Goal: Task Accomplishment & Management: Manage account settings

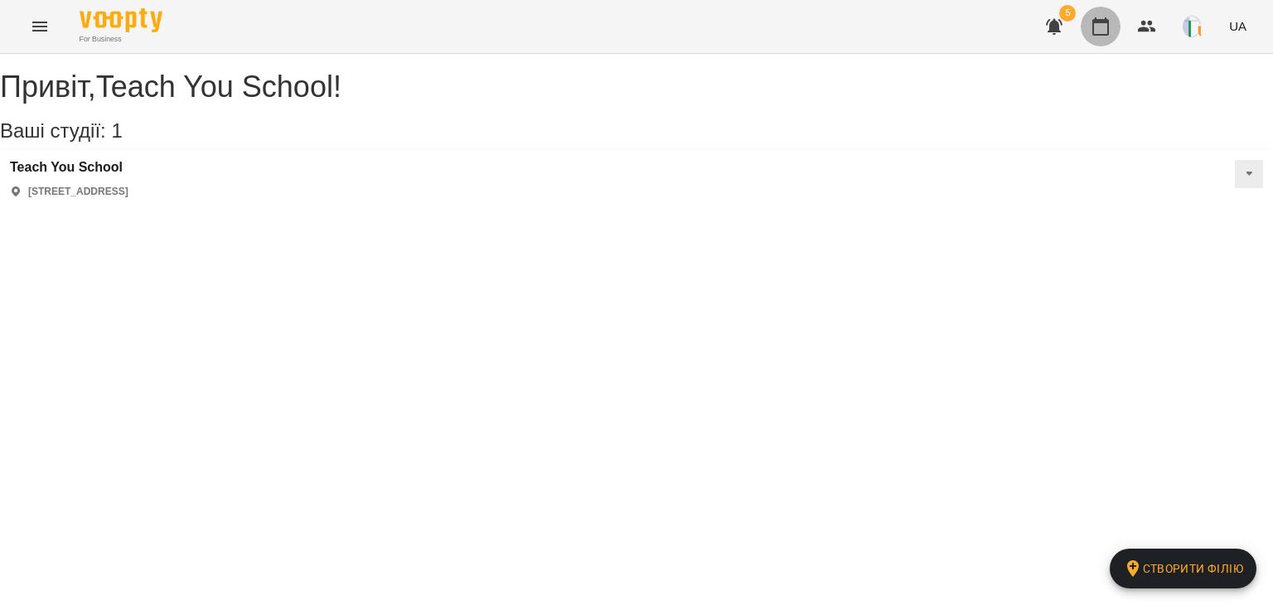
click at [1088, 31] on button "button" at bounding box center [1101, 27] width 40 height 40
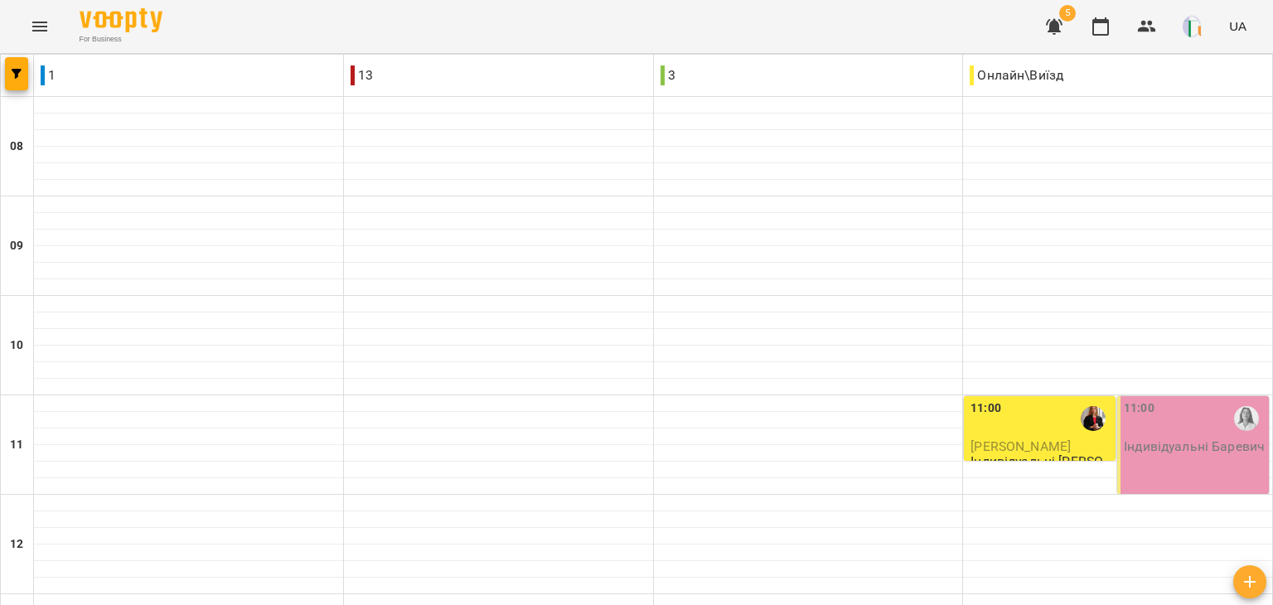
scroll to position [809, 0]
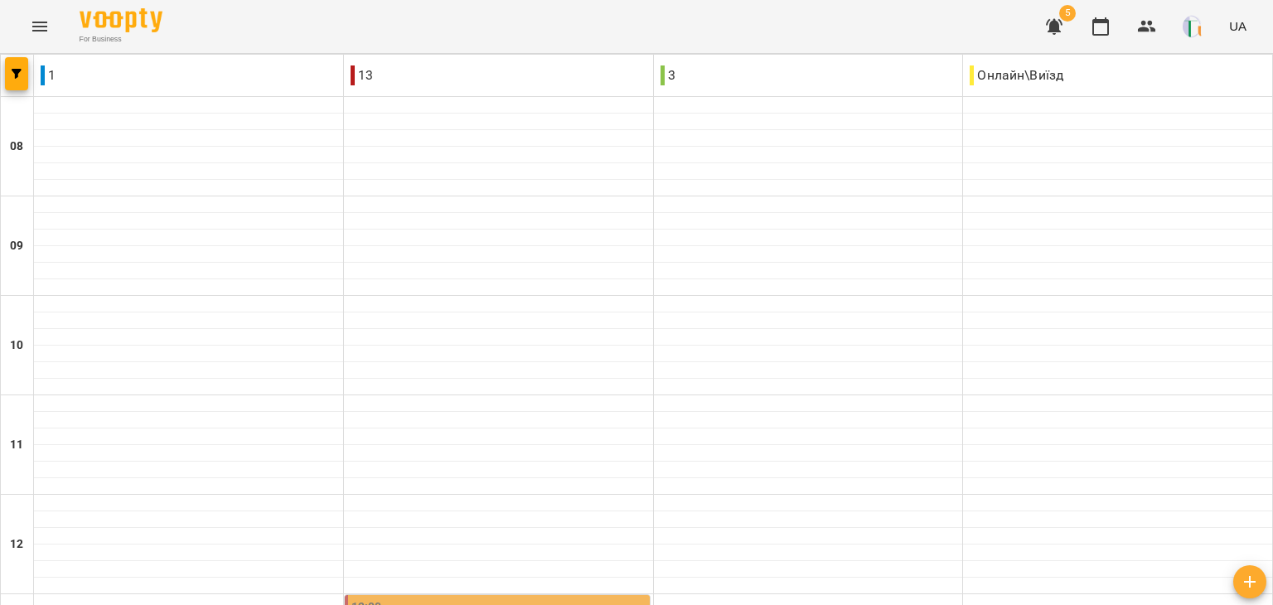
scroll to position [580, 0]
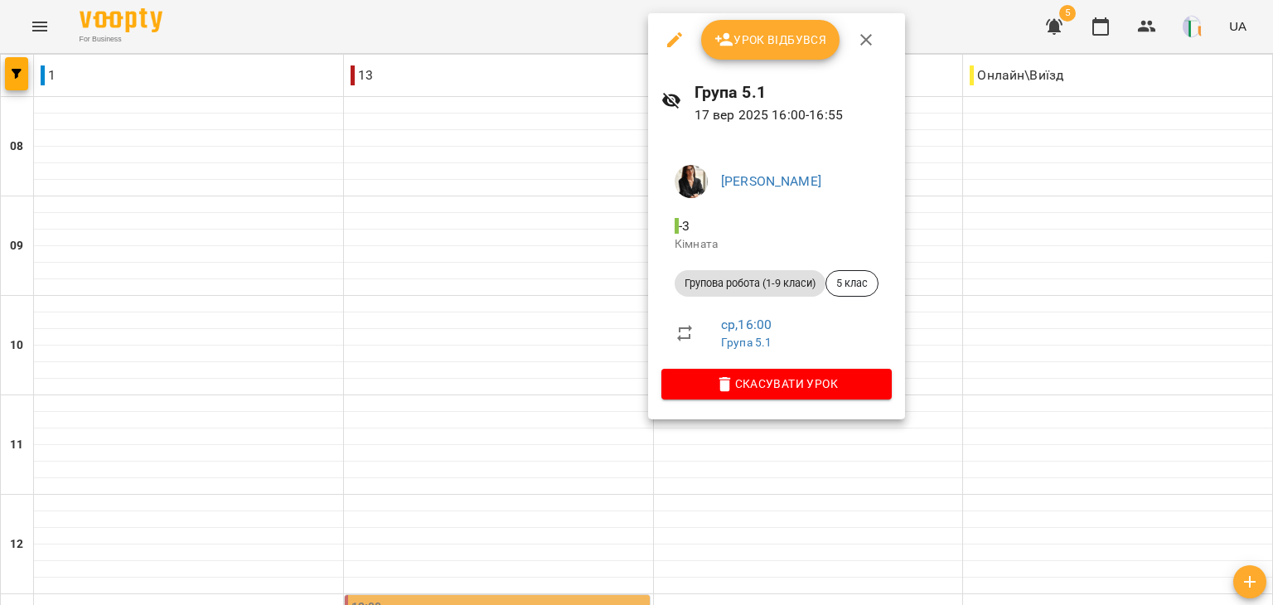
scroll to position [590, 0]
click at [468, 228] on div at bounding box center [636, 302] width 1273 height 605
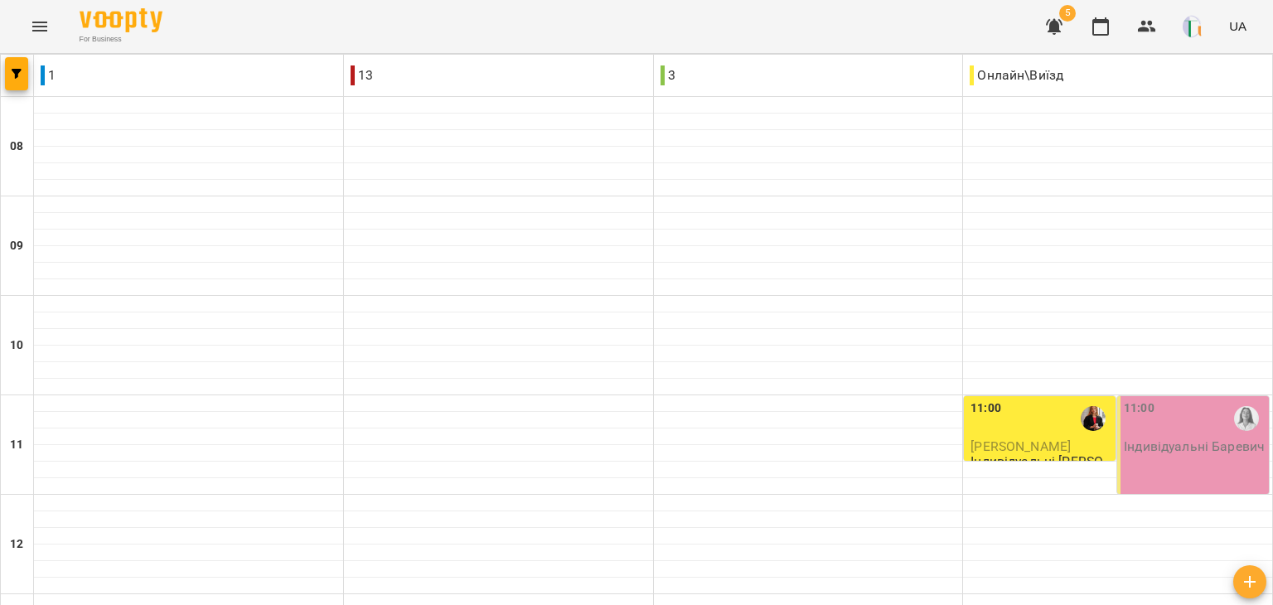
scroll to position [759, 0]
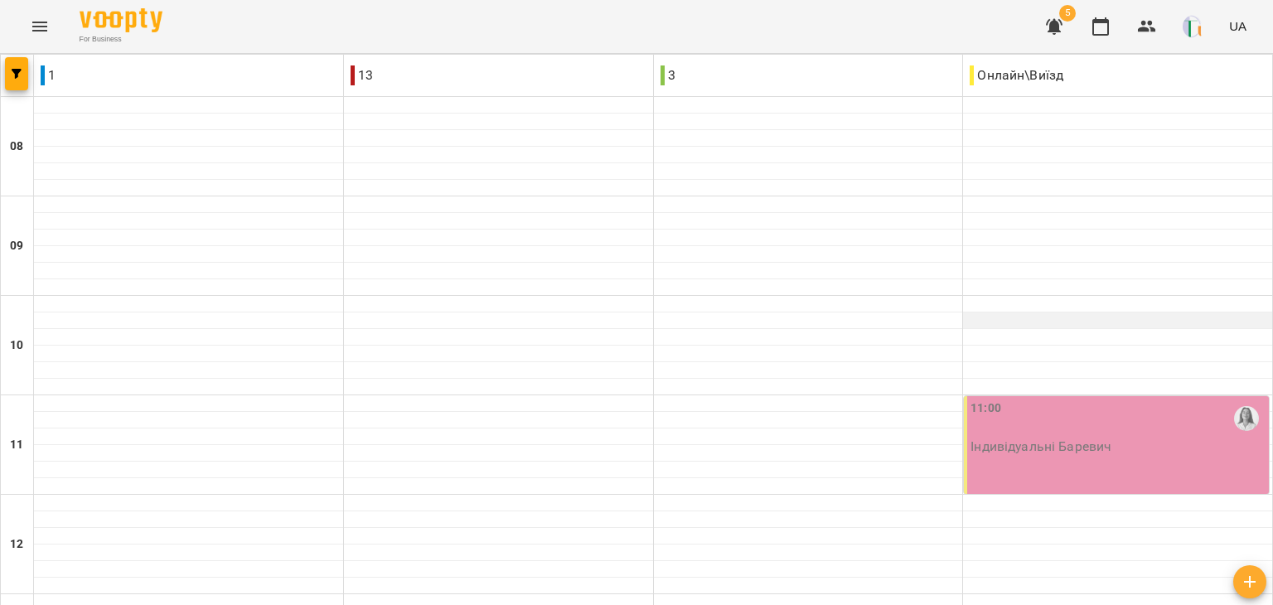
scroll to position [855, 0]
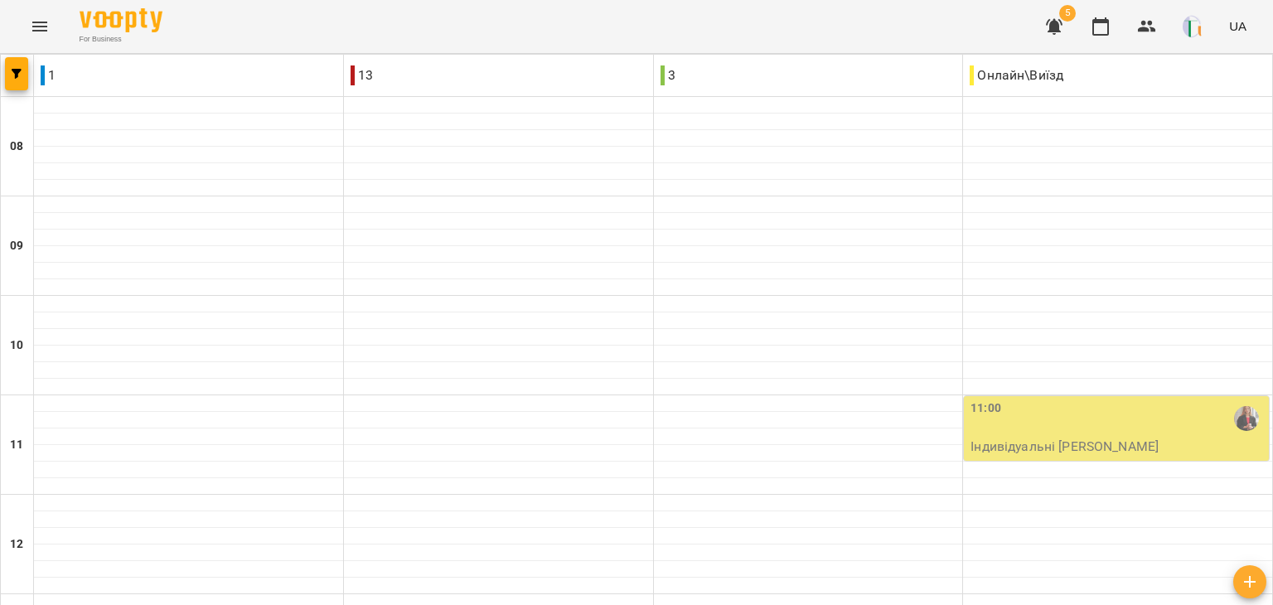
scroll to position [394, 0]
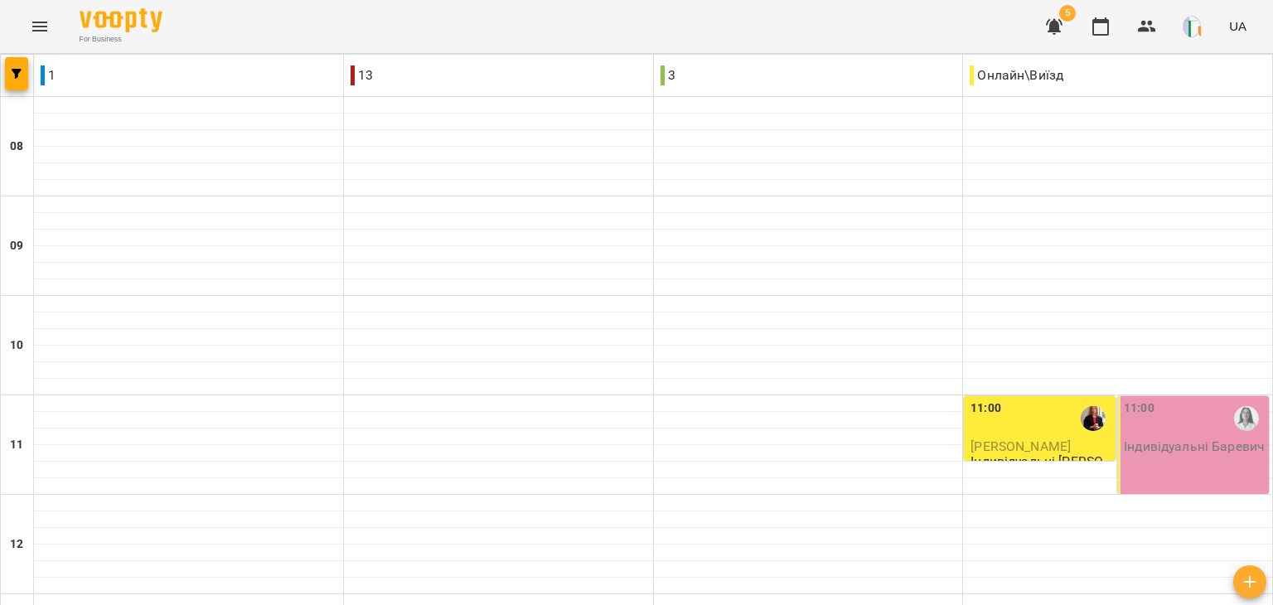
scroll to position [739, 0]
